Goal: Information Seeking & Learning: Learn about a topic

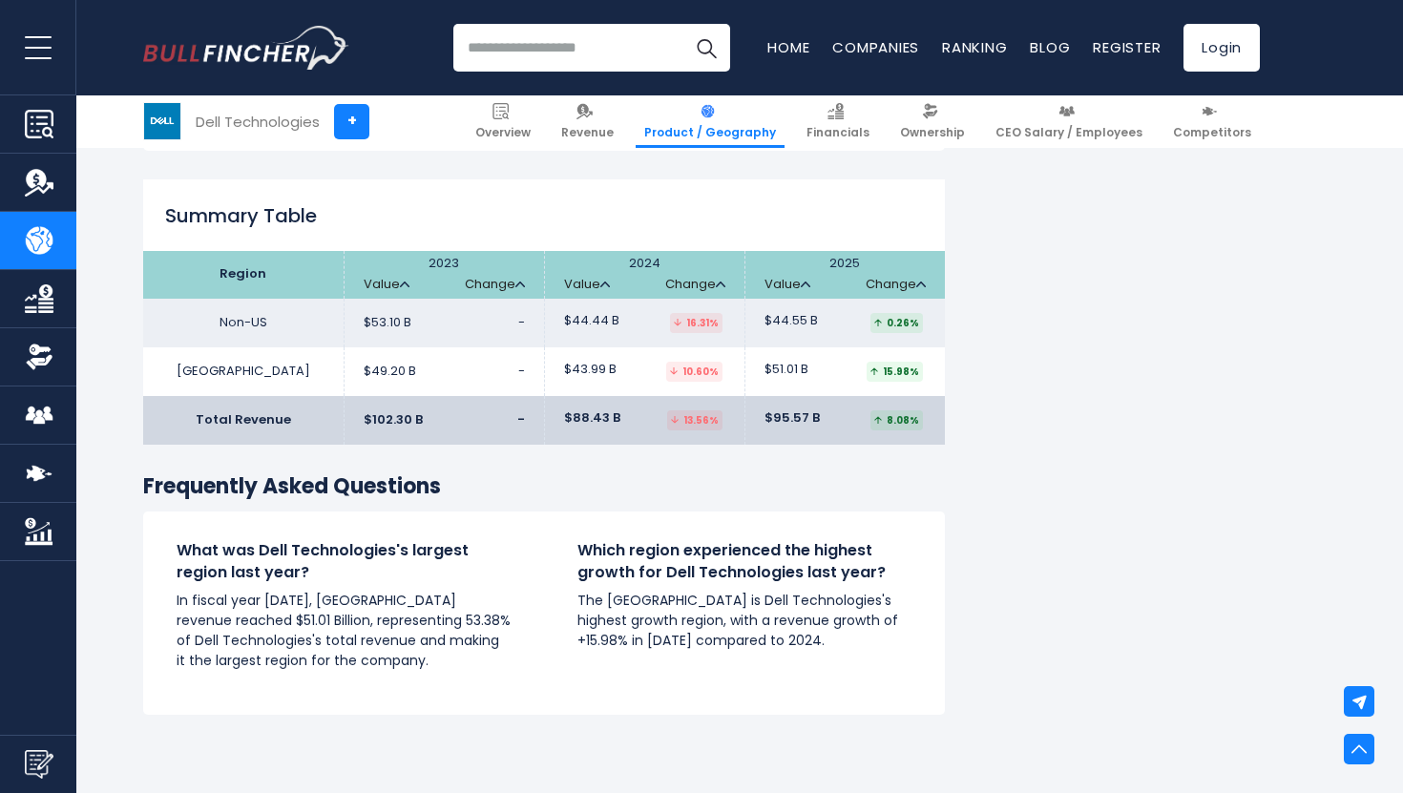
scroll to position [2844, 0]
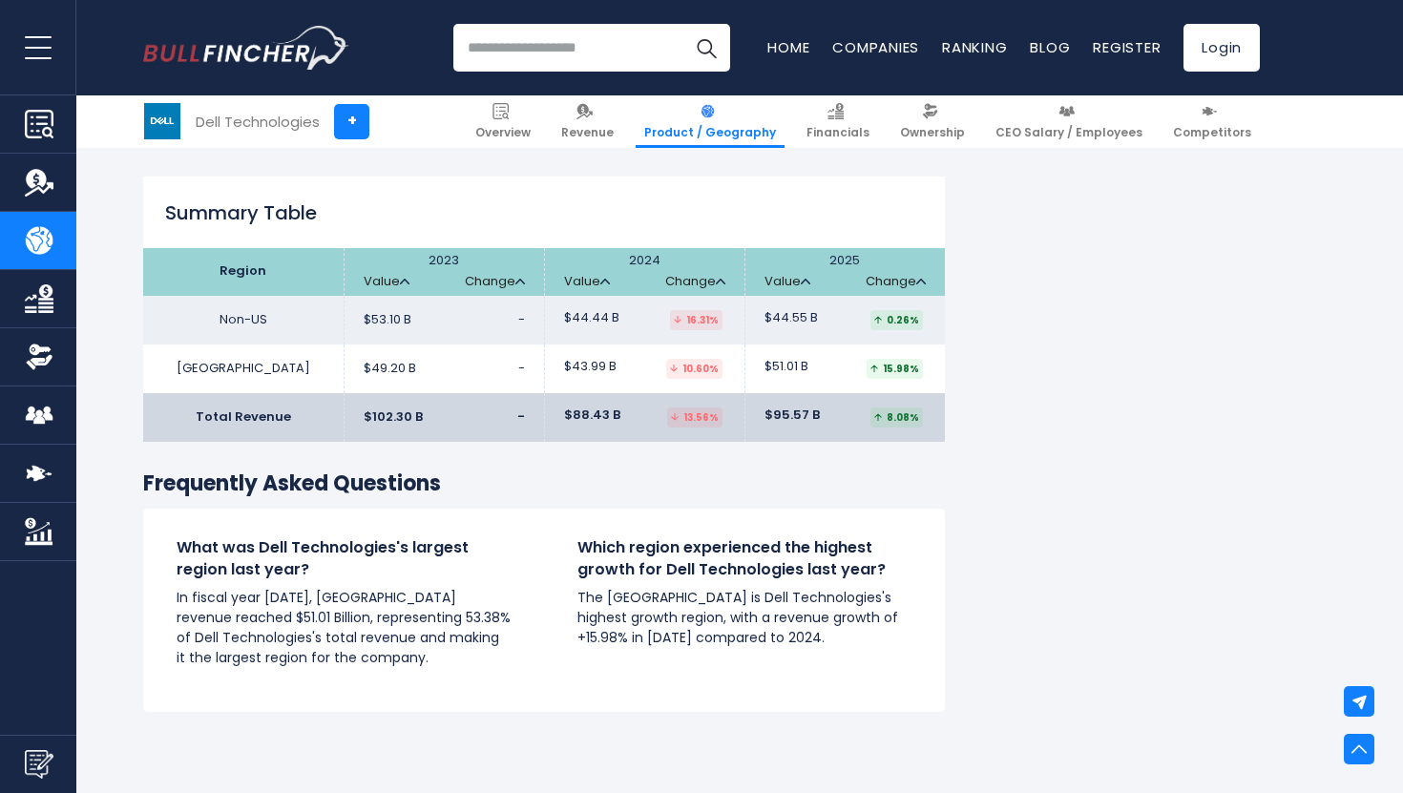
click at [235, 297] on td "Non-US" at bounding box center [243, 320] width 200 height 49
click at [243, 259] on th "Region" at bounding box center [243, 272] width 200 height 48
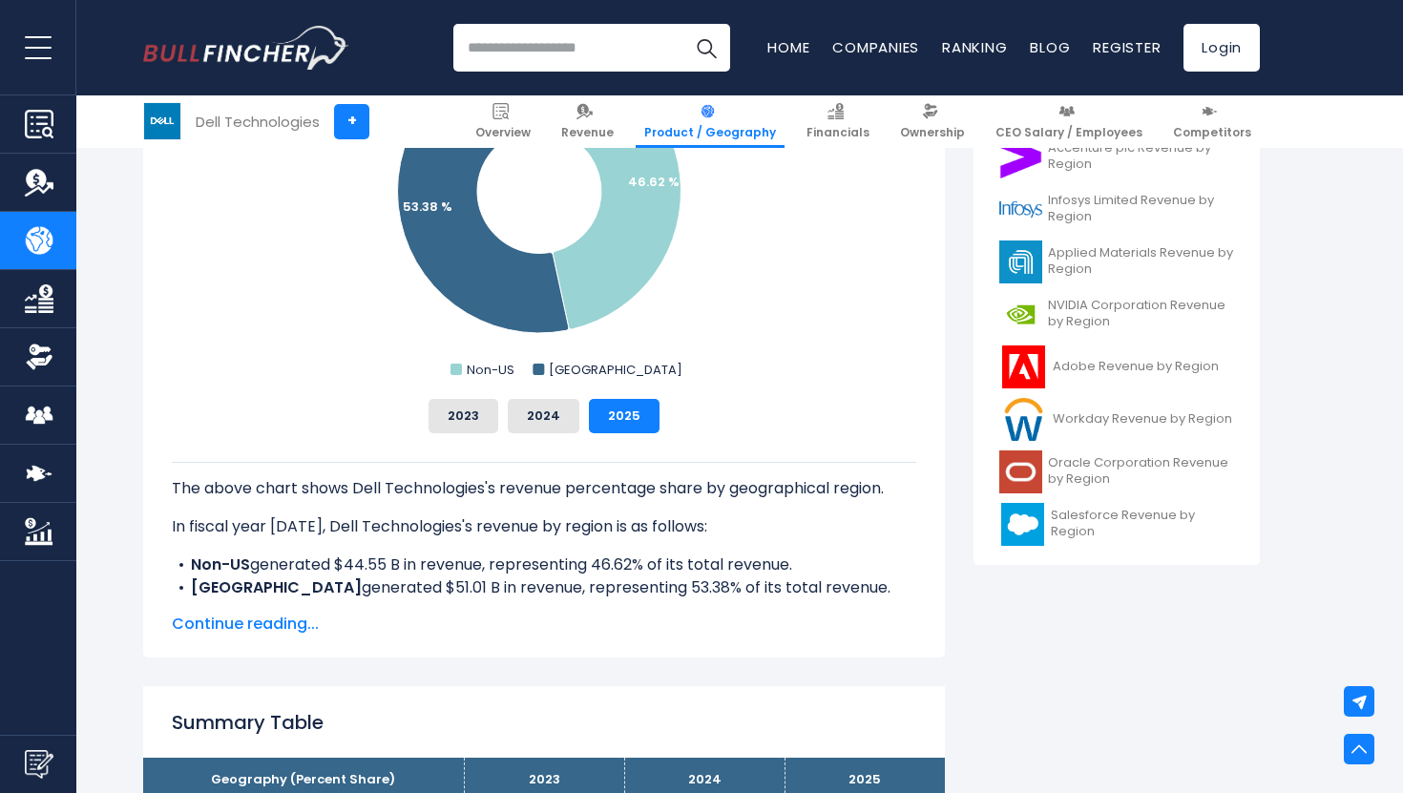
scroll to position [665, 0]
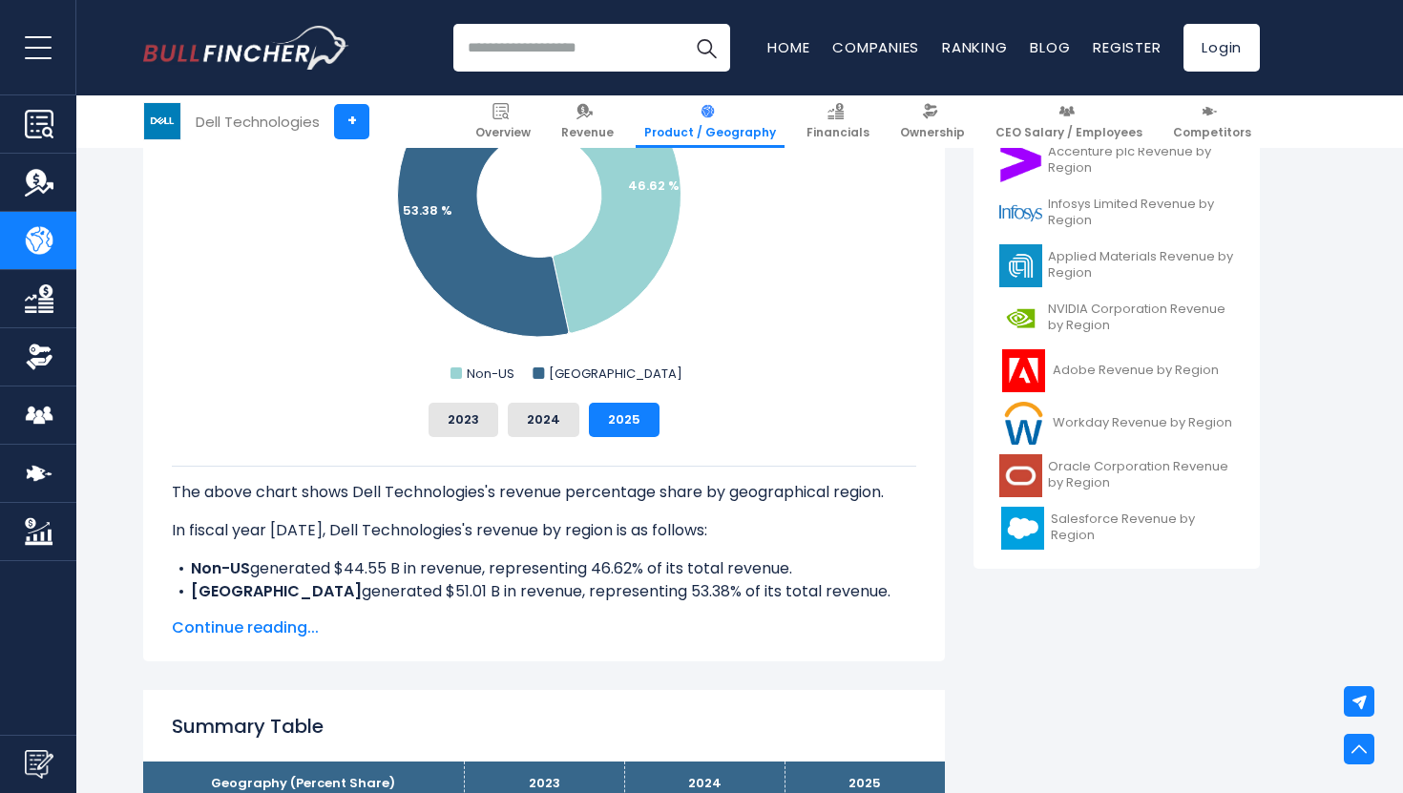
click at [252, 632] on span "Continue reading..." at bounding box center [544, 627] width 744 height 23
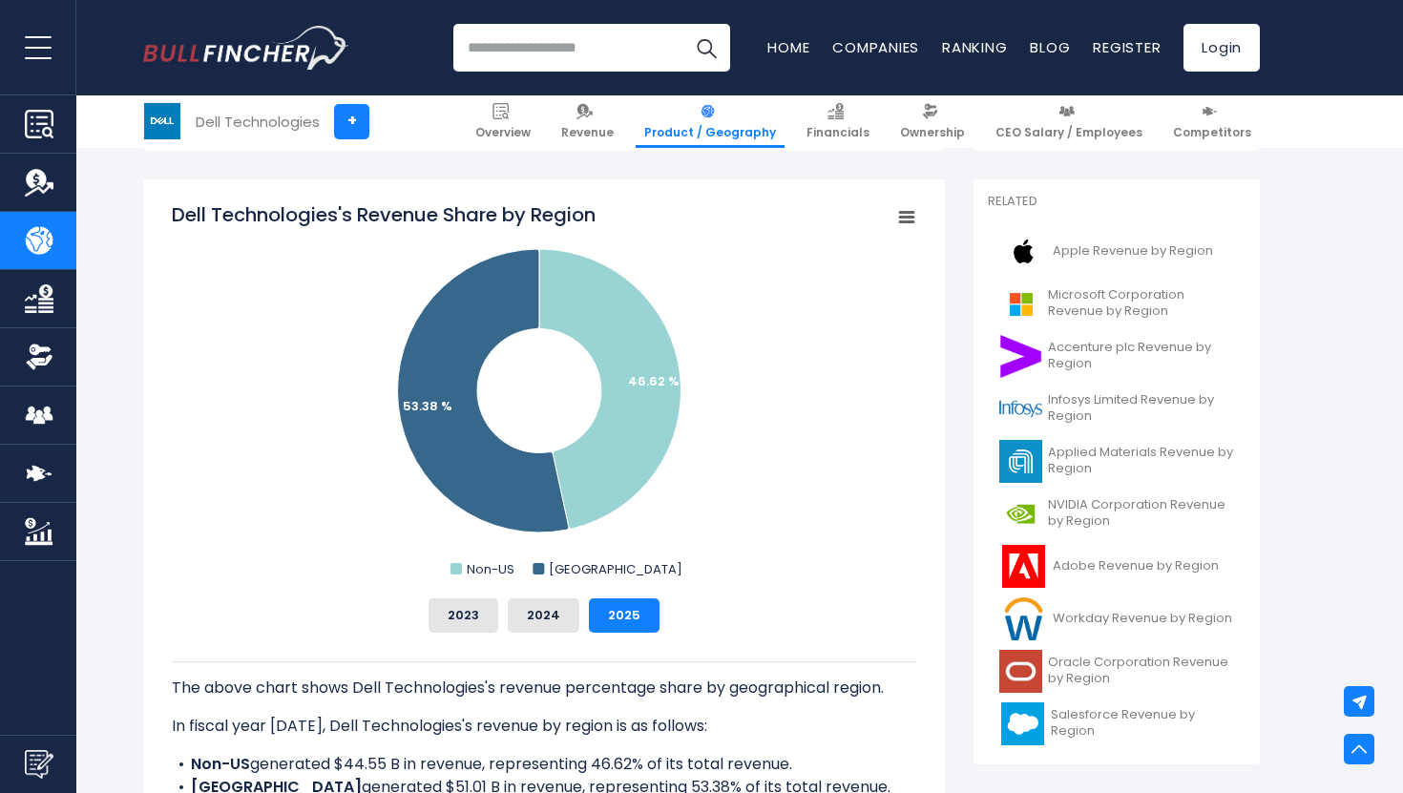
scroll to position [459, 0]
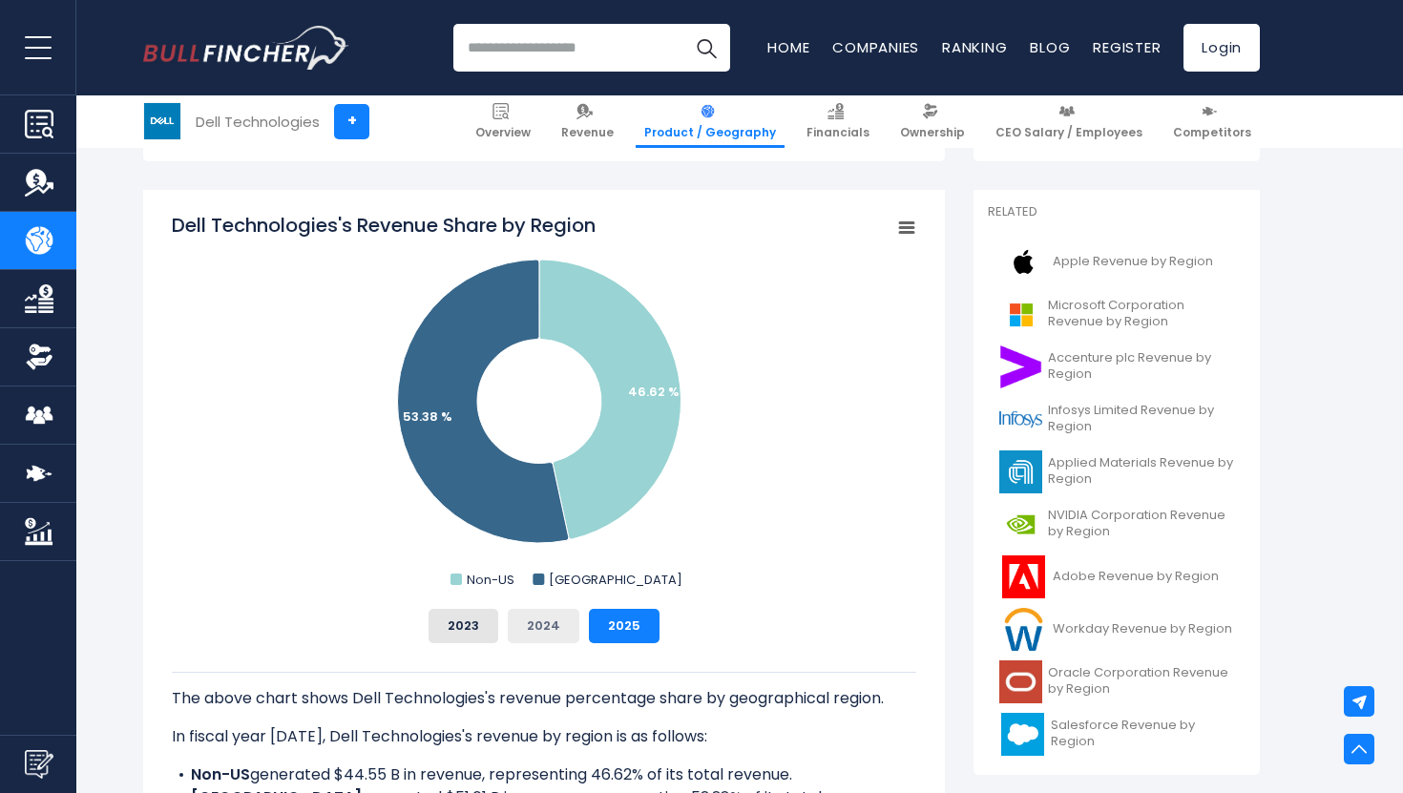
click at [530, 630] on button "2024" at bounding box center [544, 626] width 72 height 34
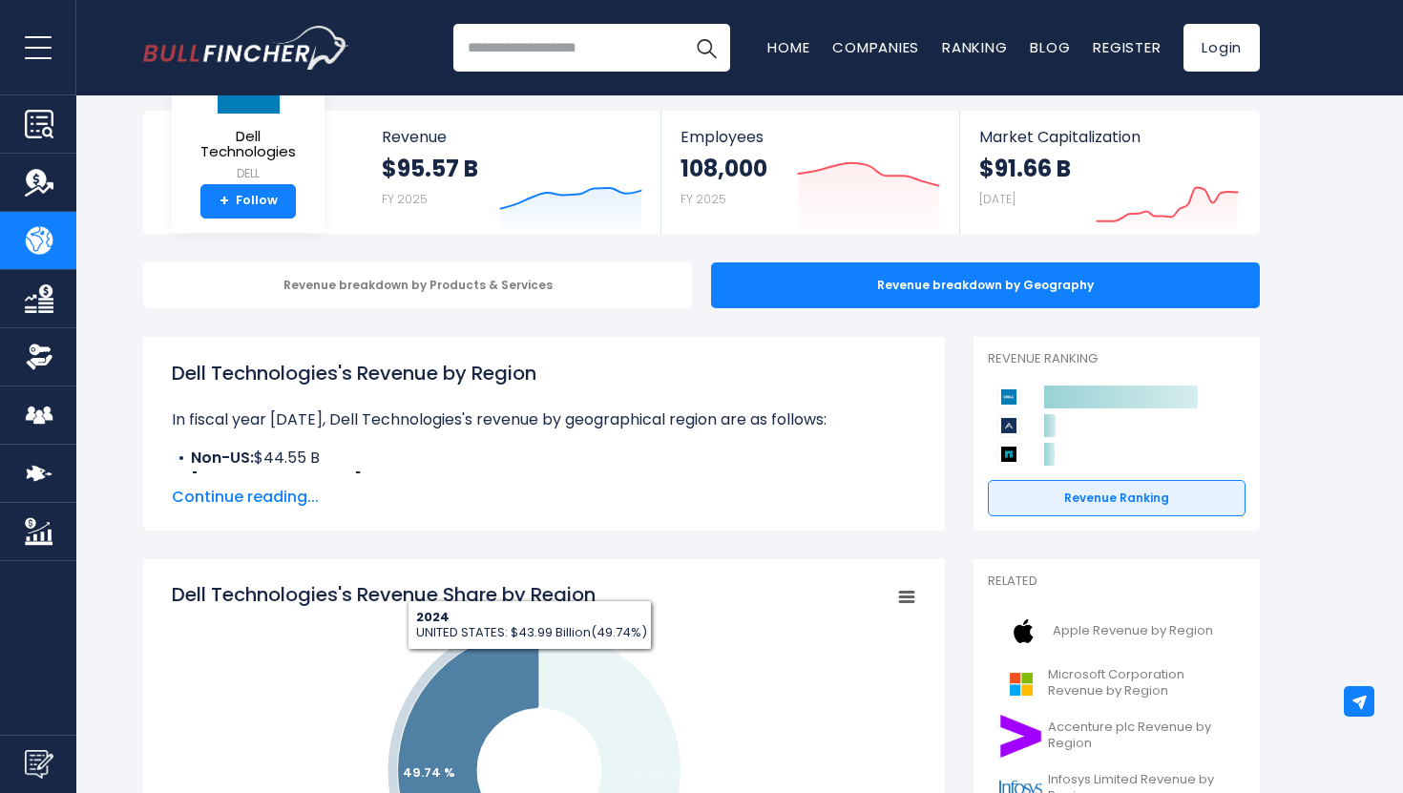
scroll to position [0, 0]
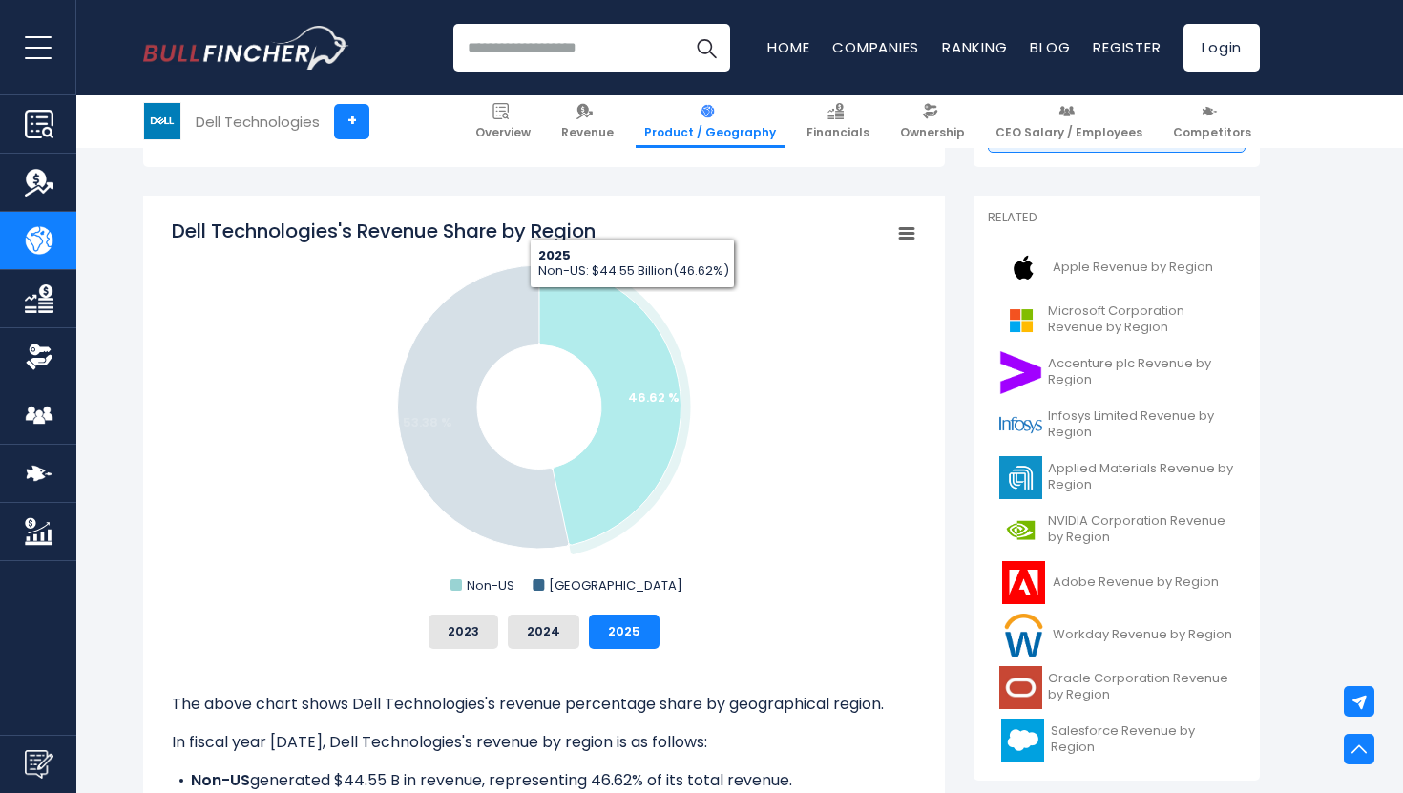
scroll to position [458, 0]
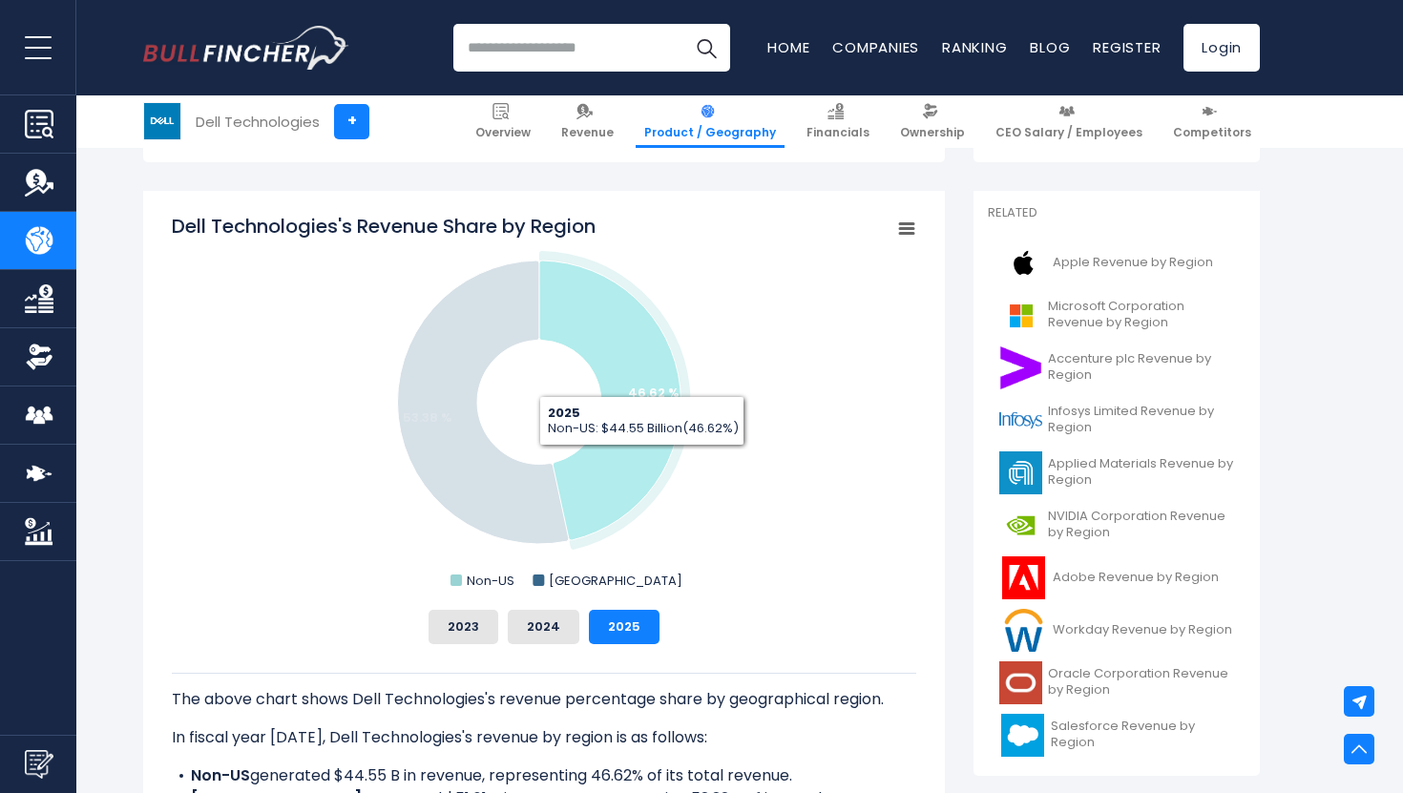
click at [642, 459] on icon "Dell Technologies's Revenue Share by Region" at bounding box center [610, 400] width 142 height 280
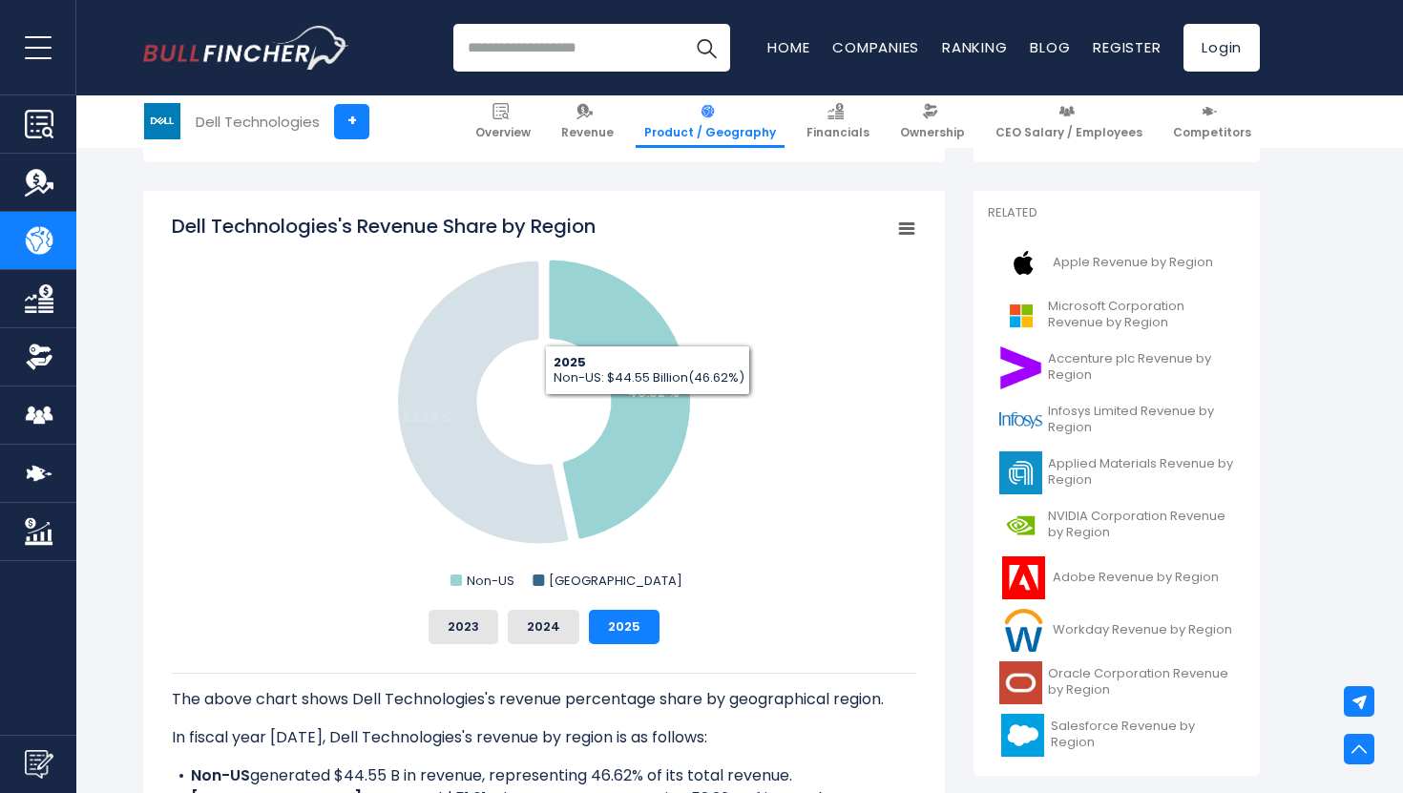
click at [641, 409] on icon "Dell Technologies's Revenue Share by Region" at bounding box center [620, 400] width 142 height 280
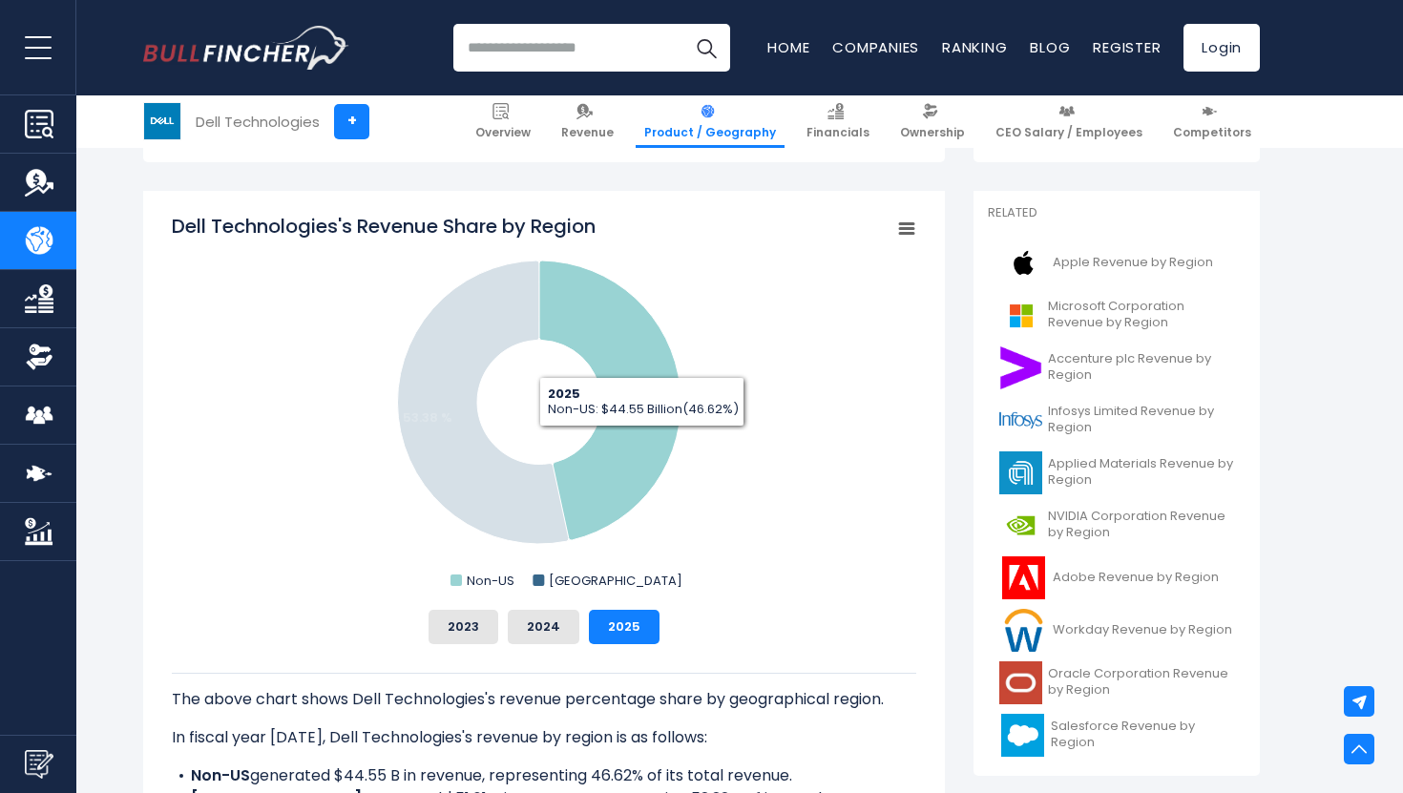
click at [636, 452] on icon "Dell Technologies's Revenue Share by Region" at bounding box center [610, 400] width 142 height 280
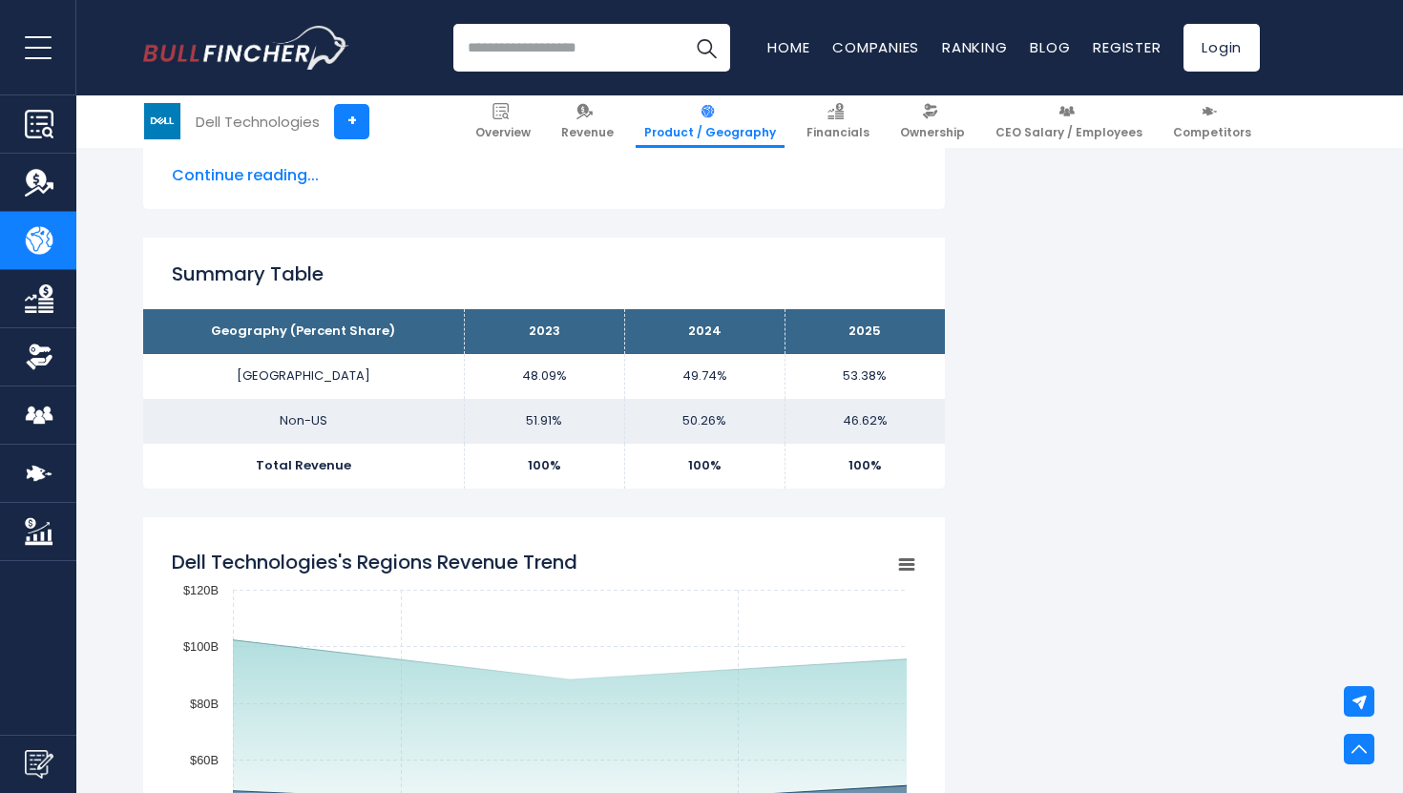
scroll to position [1125, 0]
